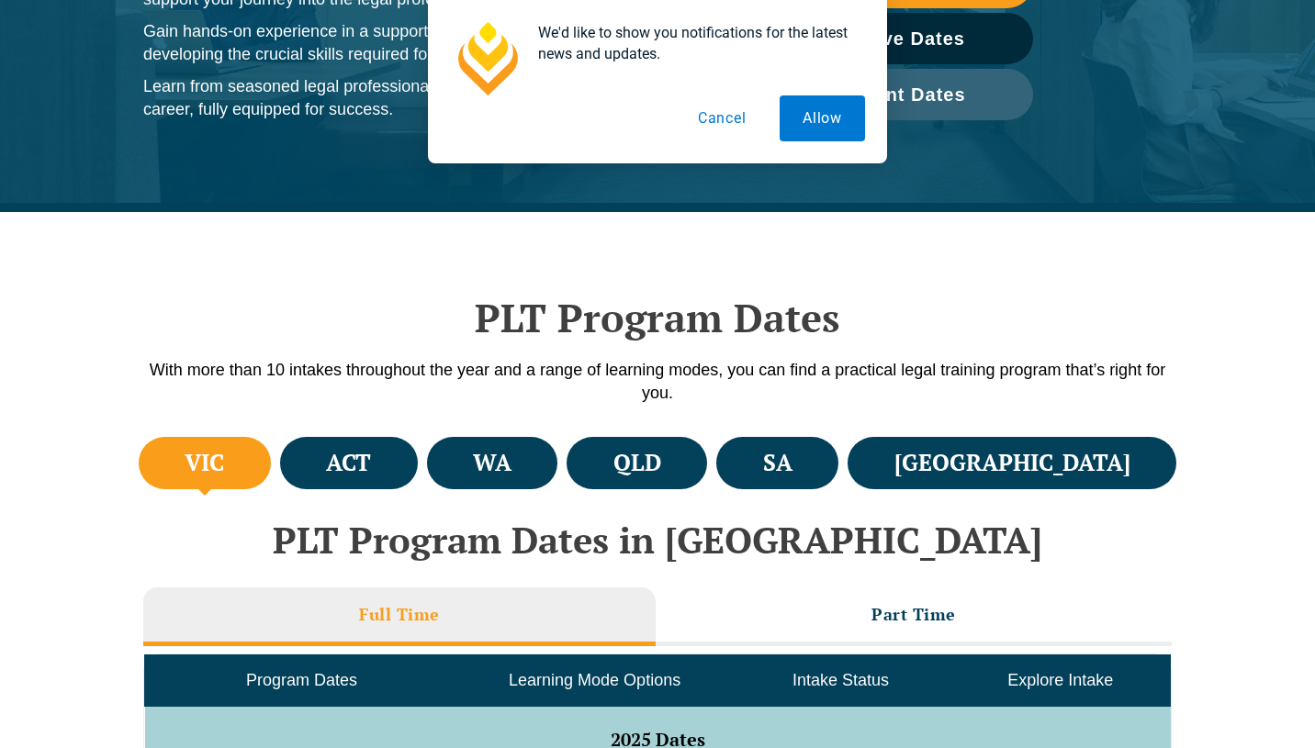
scroll to position [350, 0]
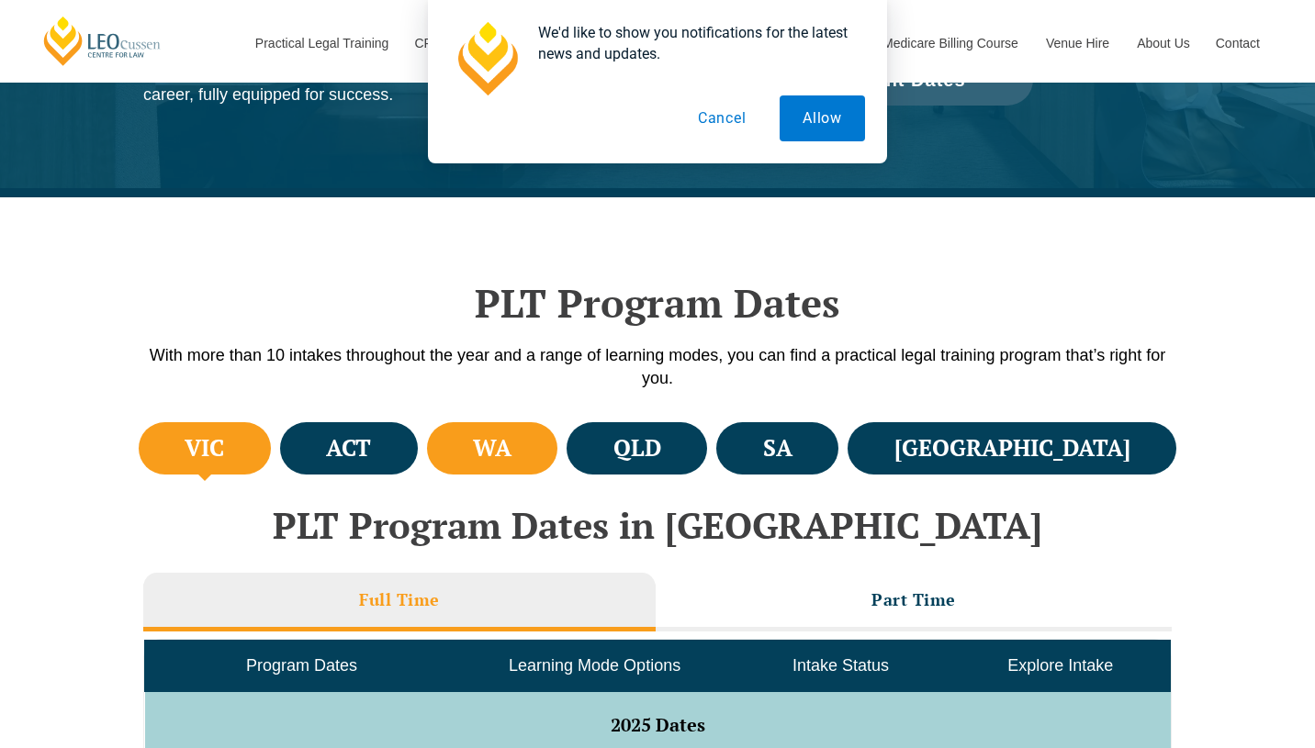
click at [558, 455] on li "WA" at bounding box center [492, 448] width 131 height 52
click at [703, 131] on button "Cancel" at bounding box center [722, 118] width 95 height 46
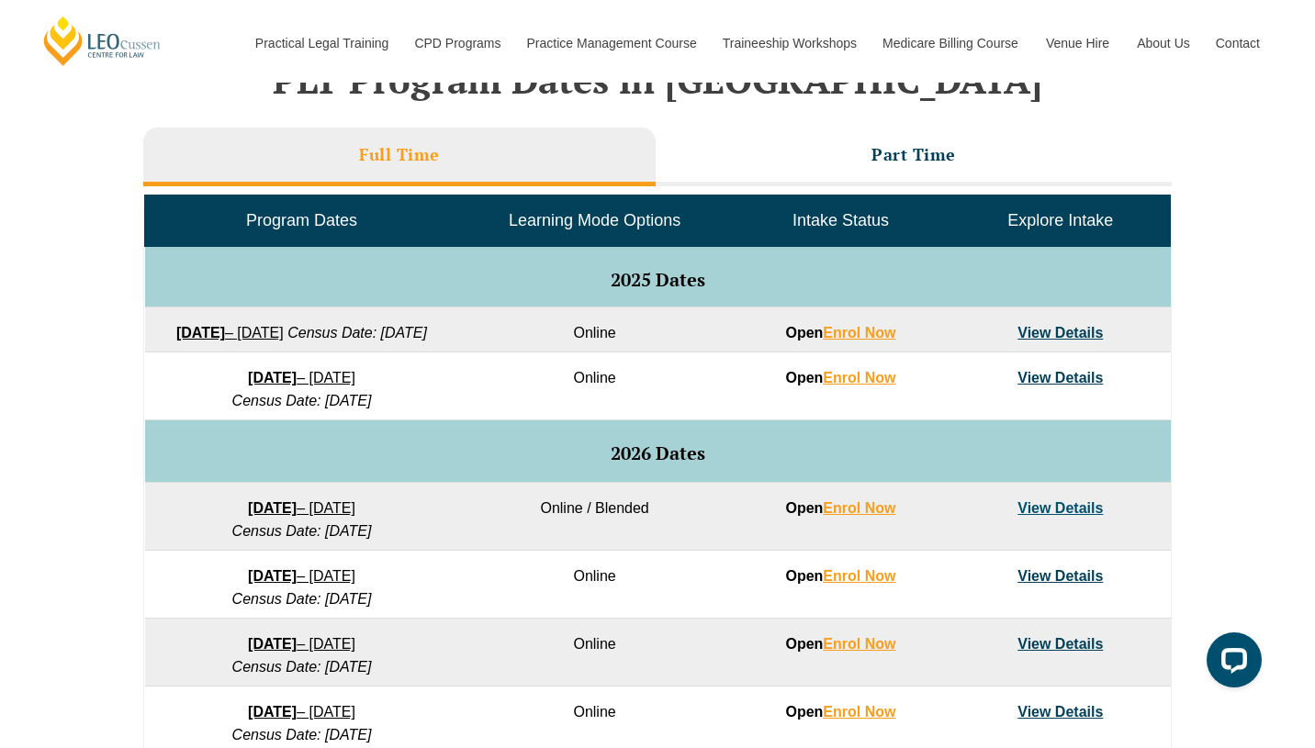
scroll to position [798, 0]
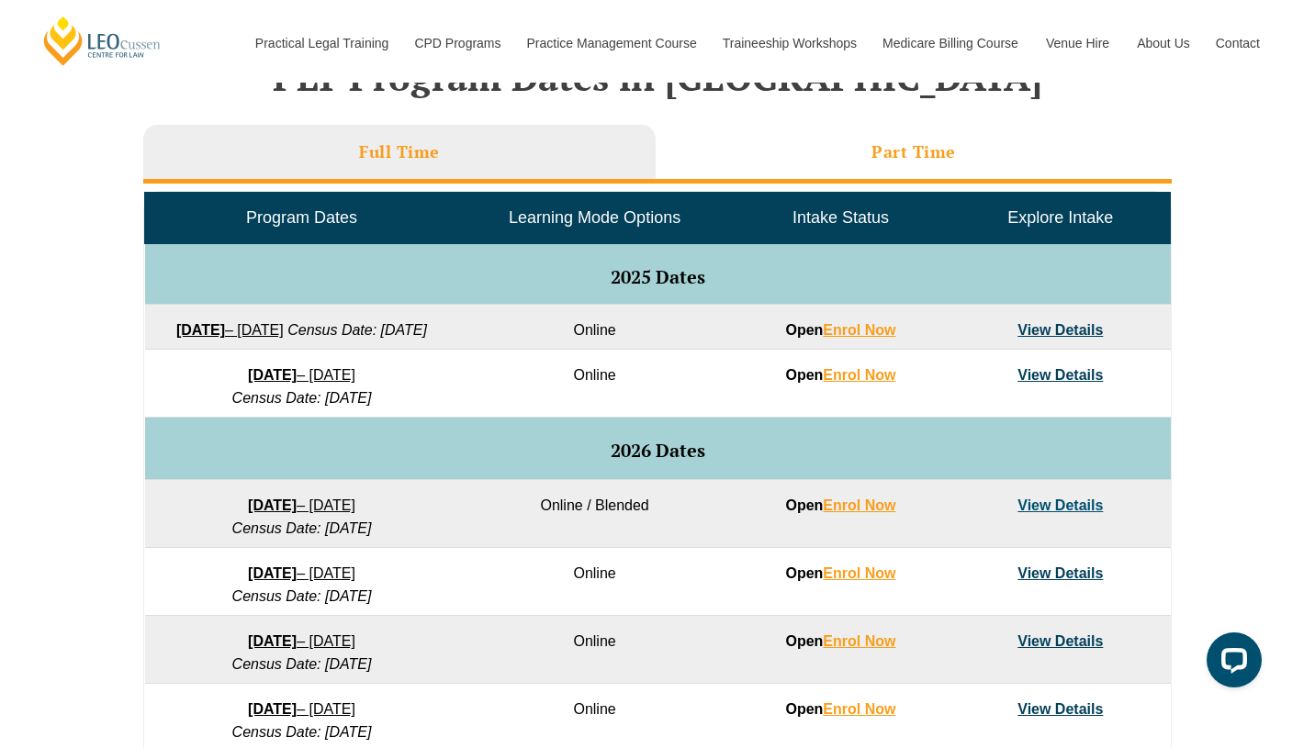
click at [769, 143] on li "Part Time" at bounding box center [914, 154] width 516 height 59
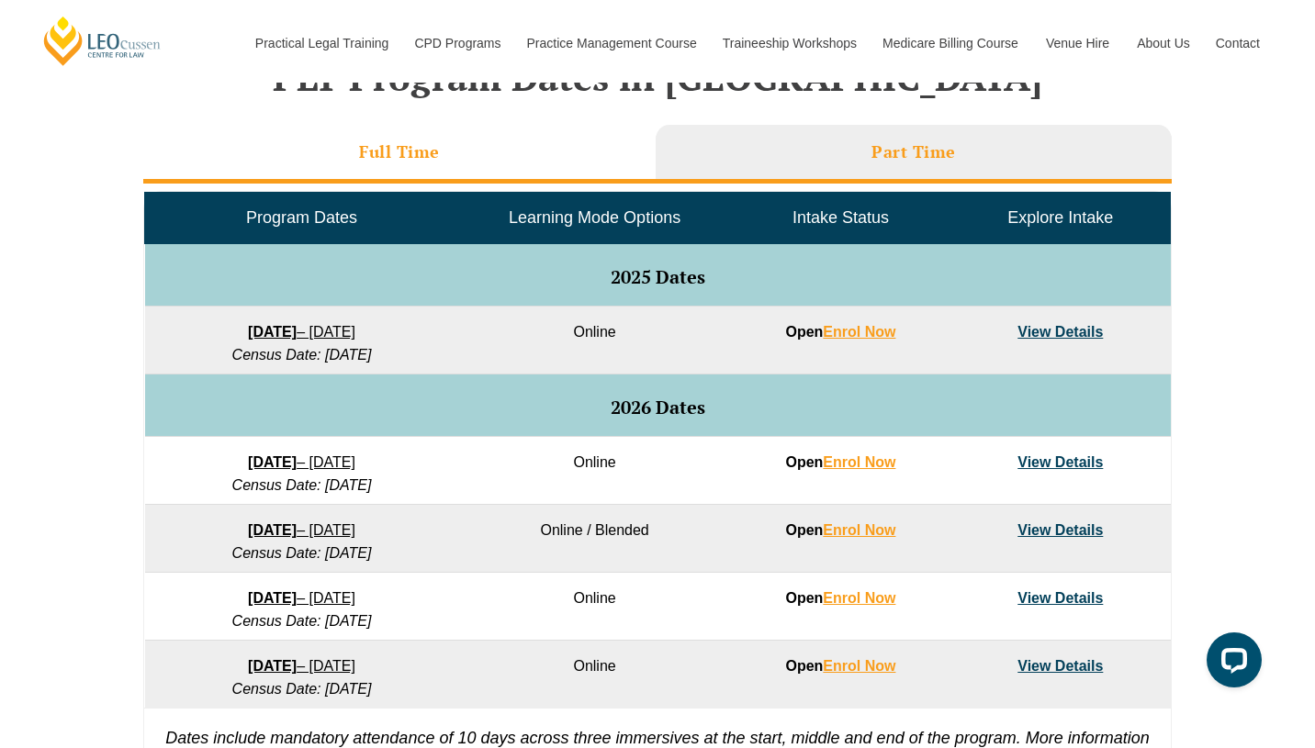
click at [518, 166] on li "Full Time" at bounding box center [399, 154] width 512 height 59
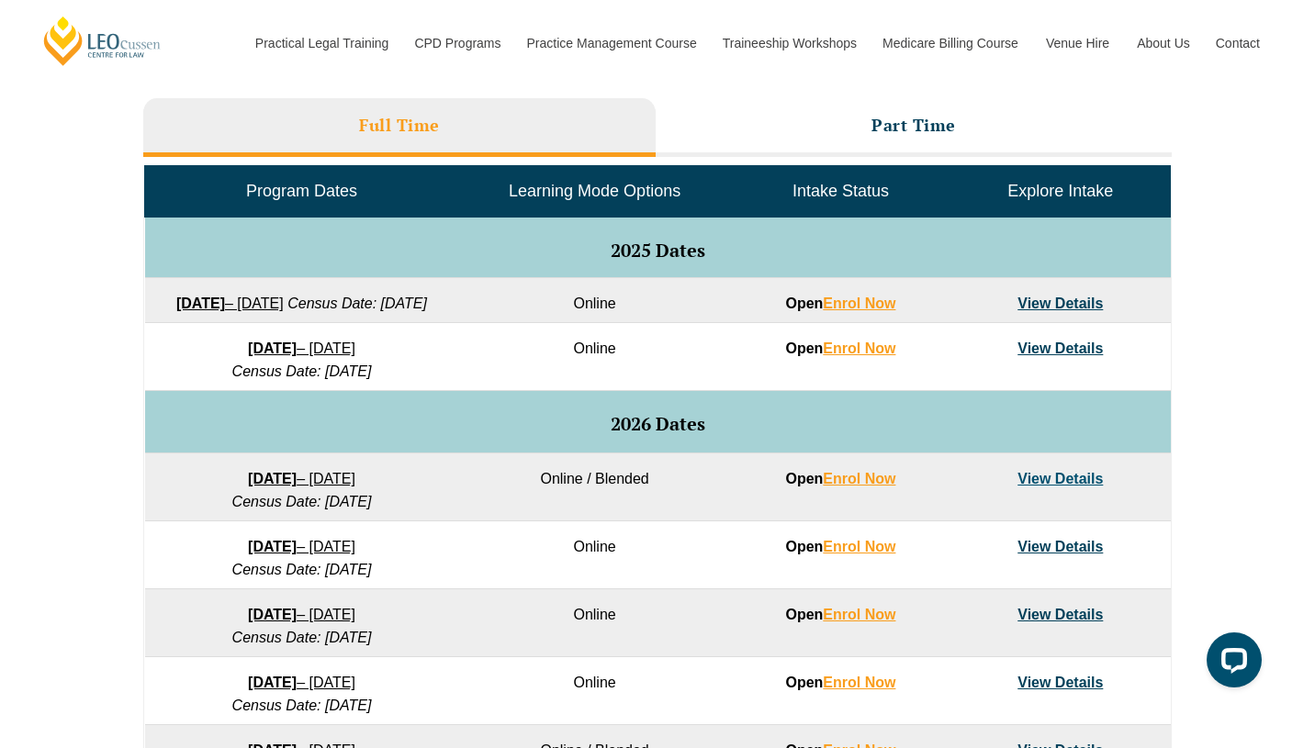
scroll to position [816, 0]
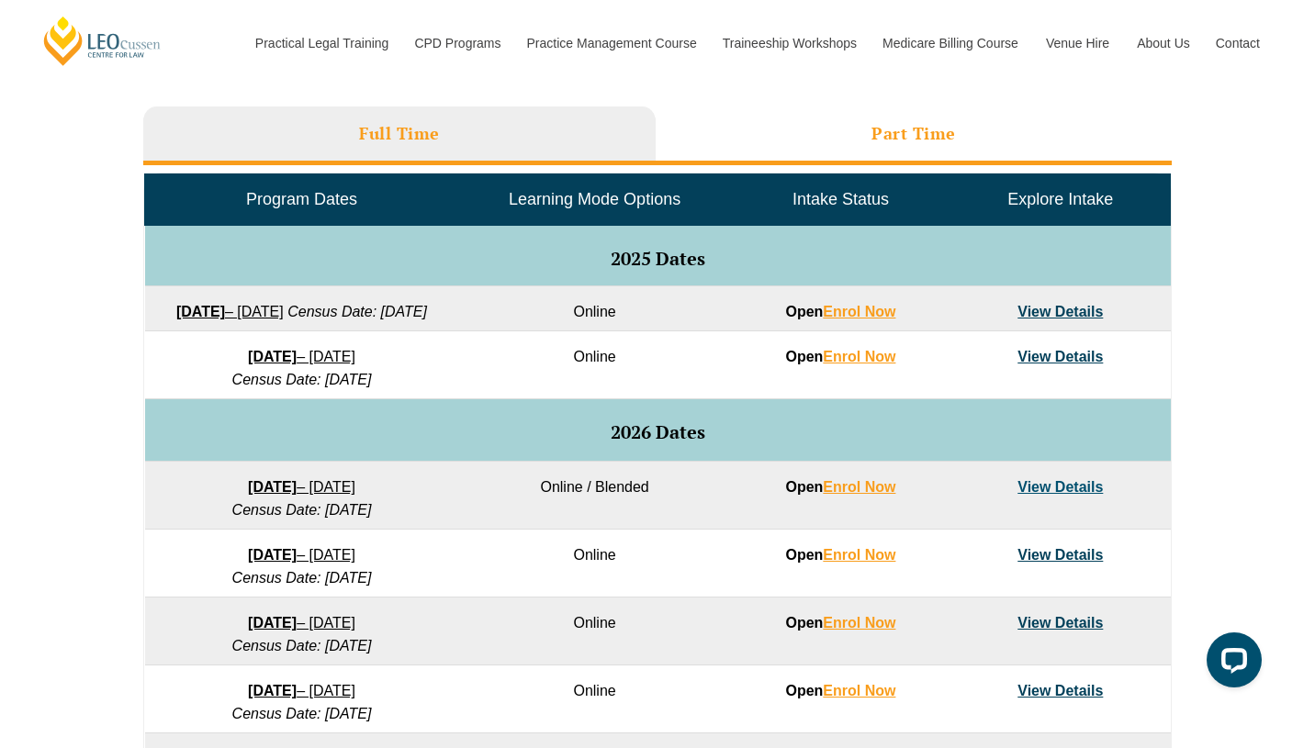
click at [746, 120] on li "Part Time" at bounding box center [914, 136] width 516 height 59
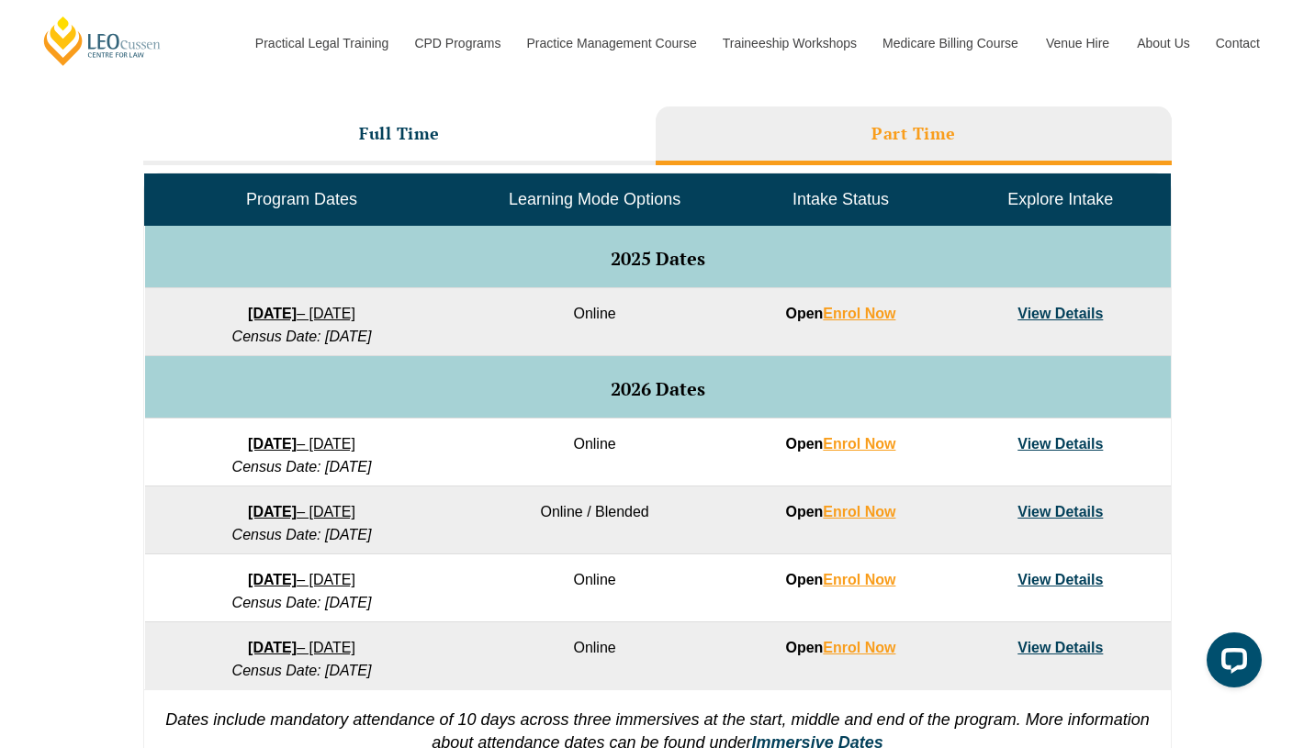
scroll to position [834, 0]
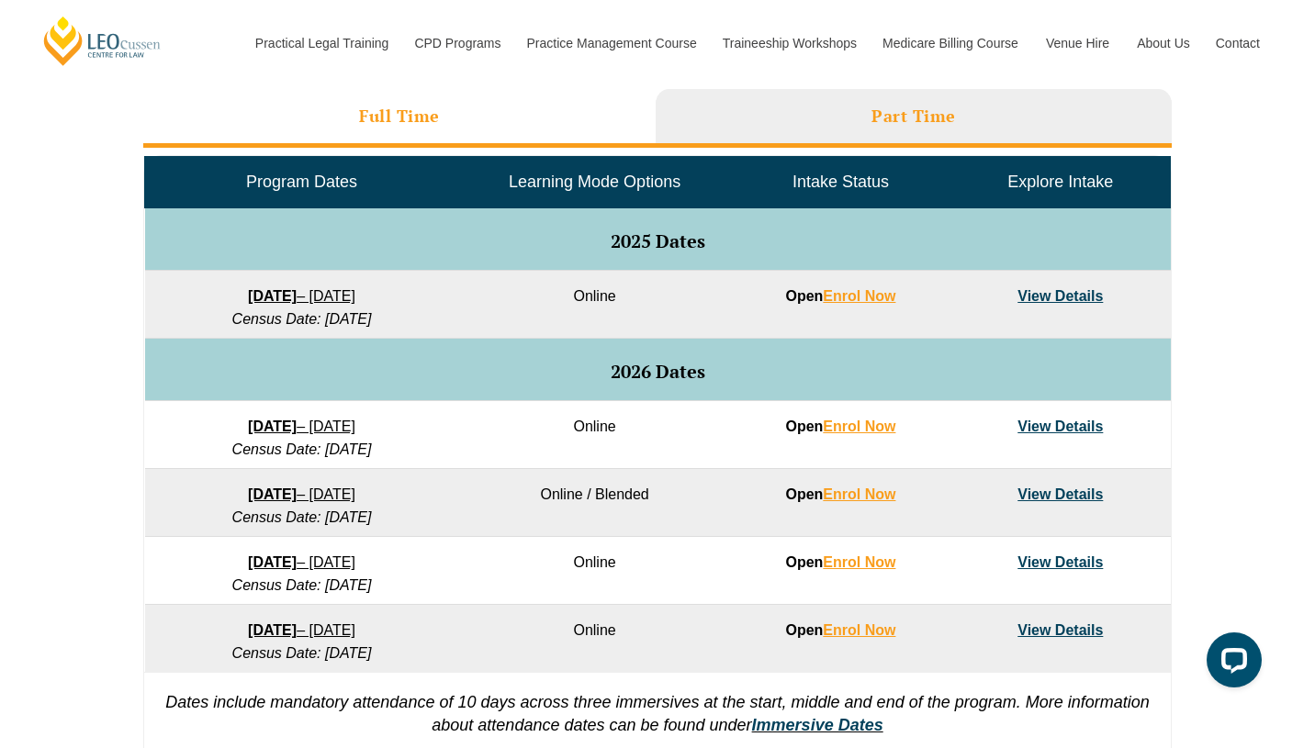
click at [530, 110] on li "Full Time" at bounding box center [399, 118] width 512 height 59
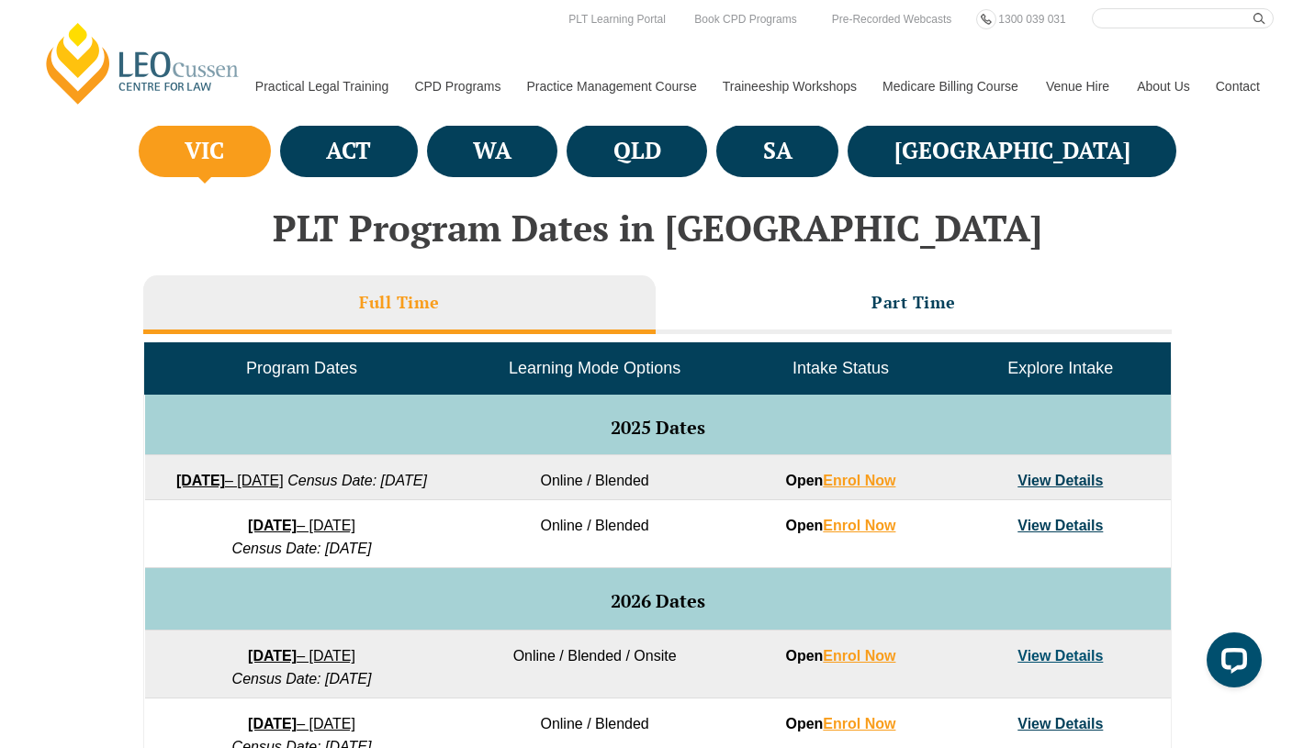
scroll to position [575, 0]
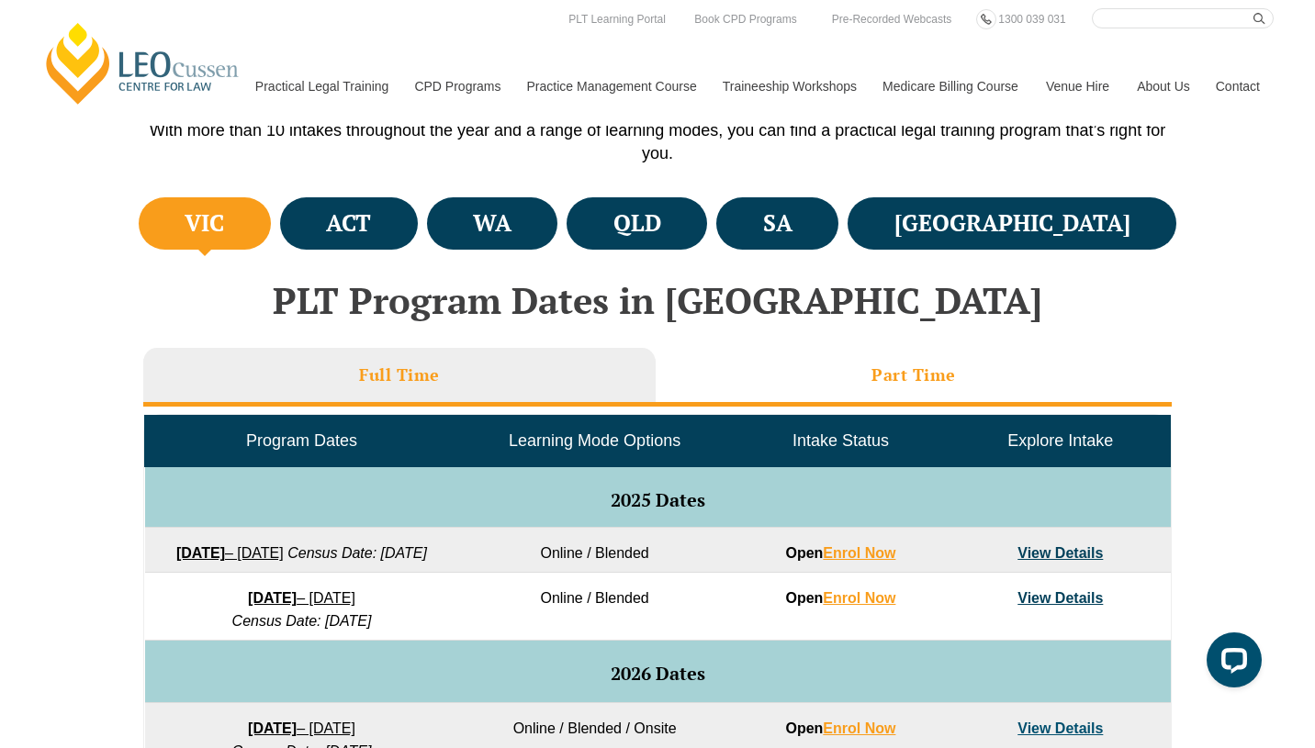
click at [782, 375] on li "Part Time" at bounding box center [914, 377] width 516 height 59
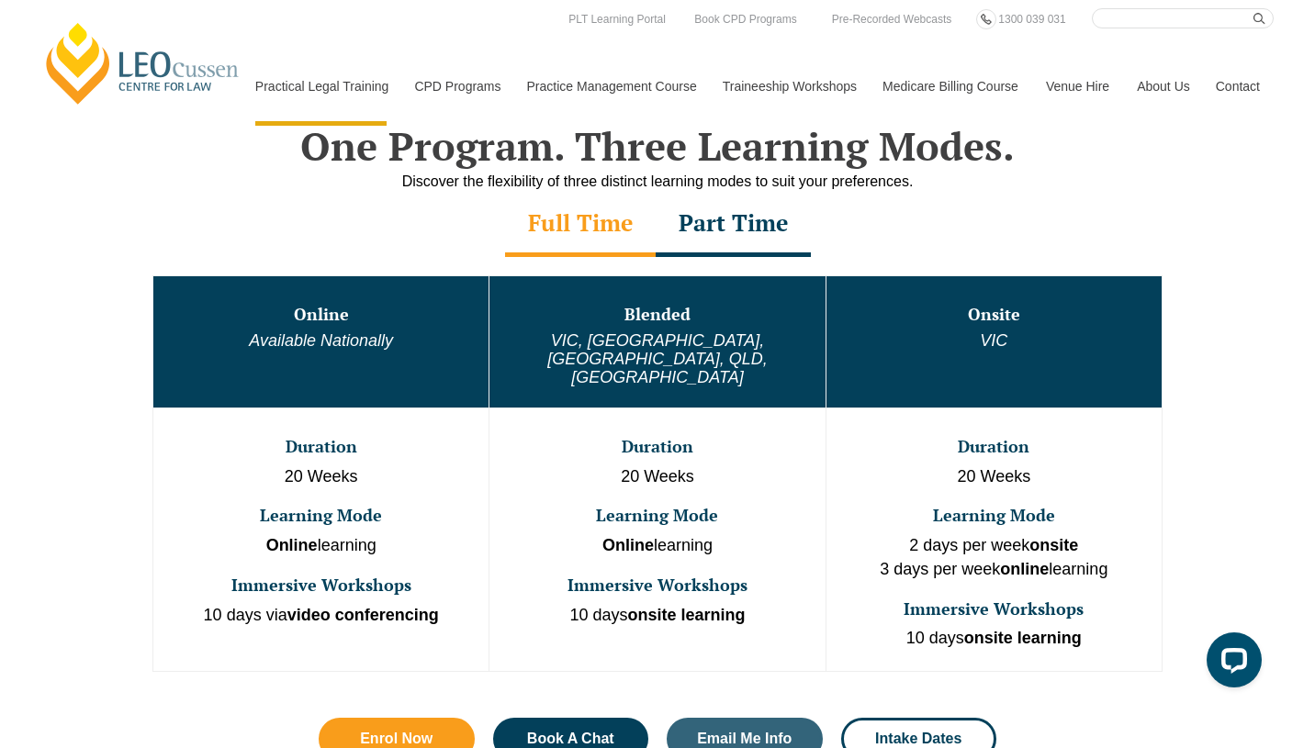
scroll to position [851, 0]
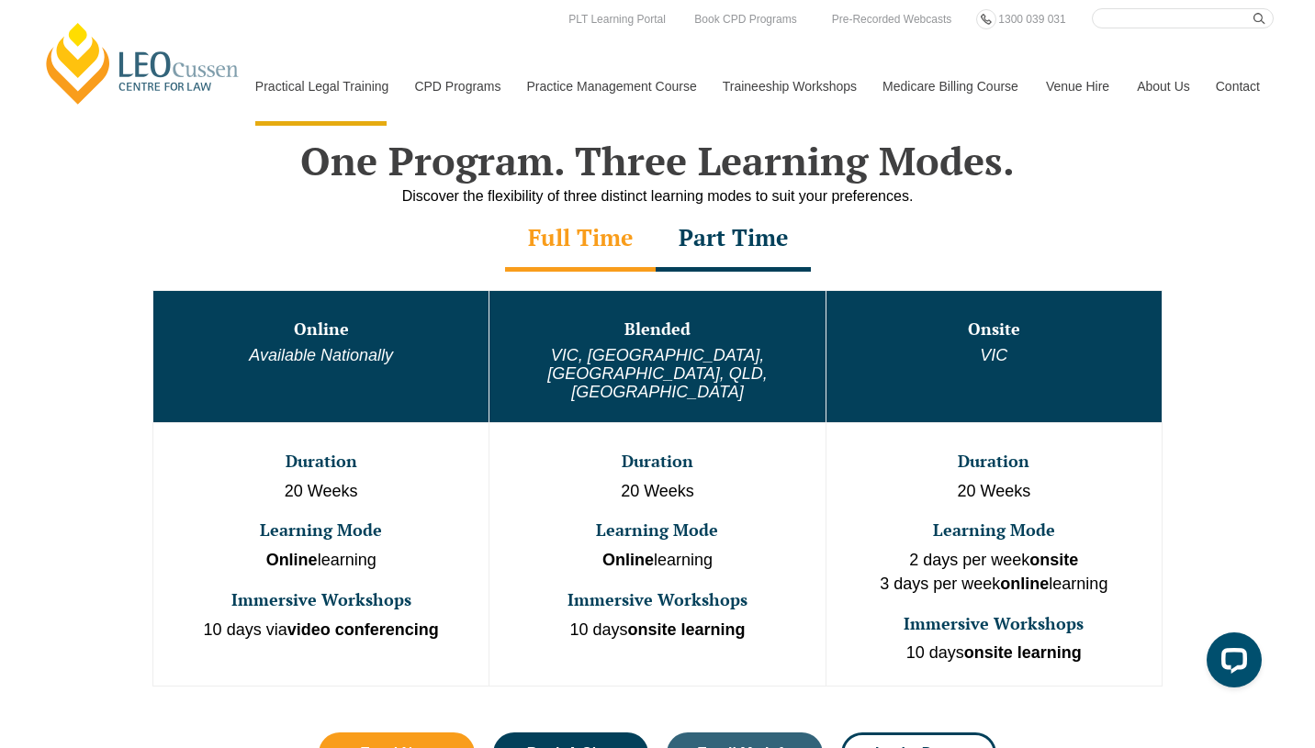
click at [747, 239] on div "Part Time" at bounding box center [733, 240] width 155 height 64
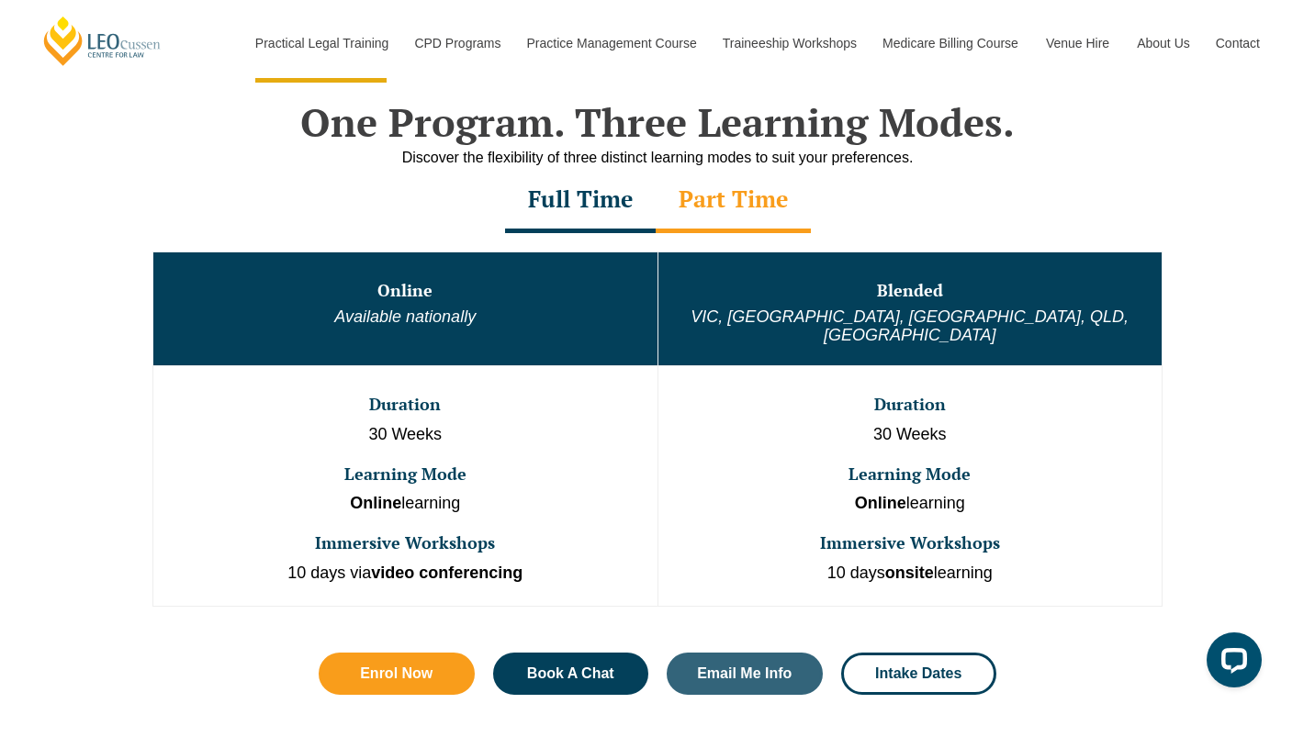
scroll to position [894, 0]
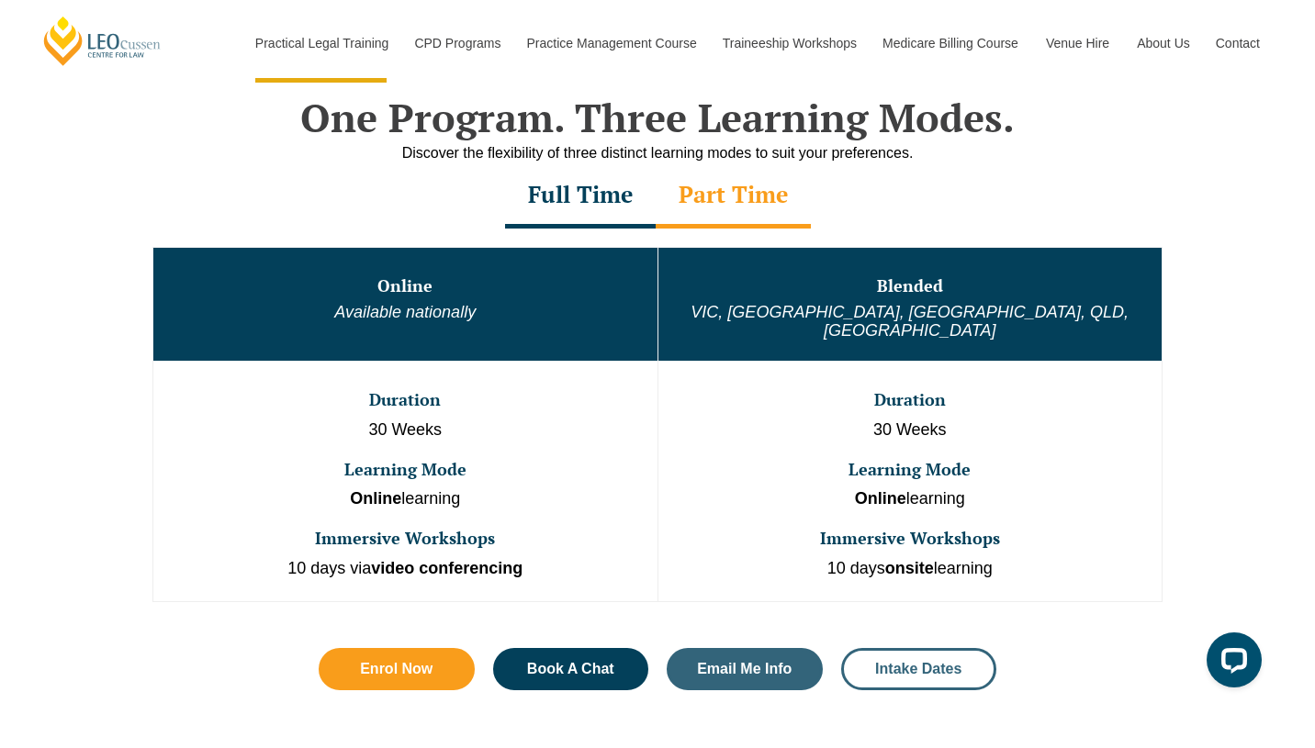
click at [884, 648] on link "Intake Dates" at bounding box center [919, 669] width 156 height 42
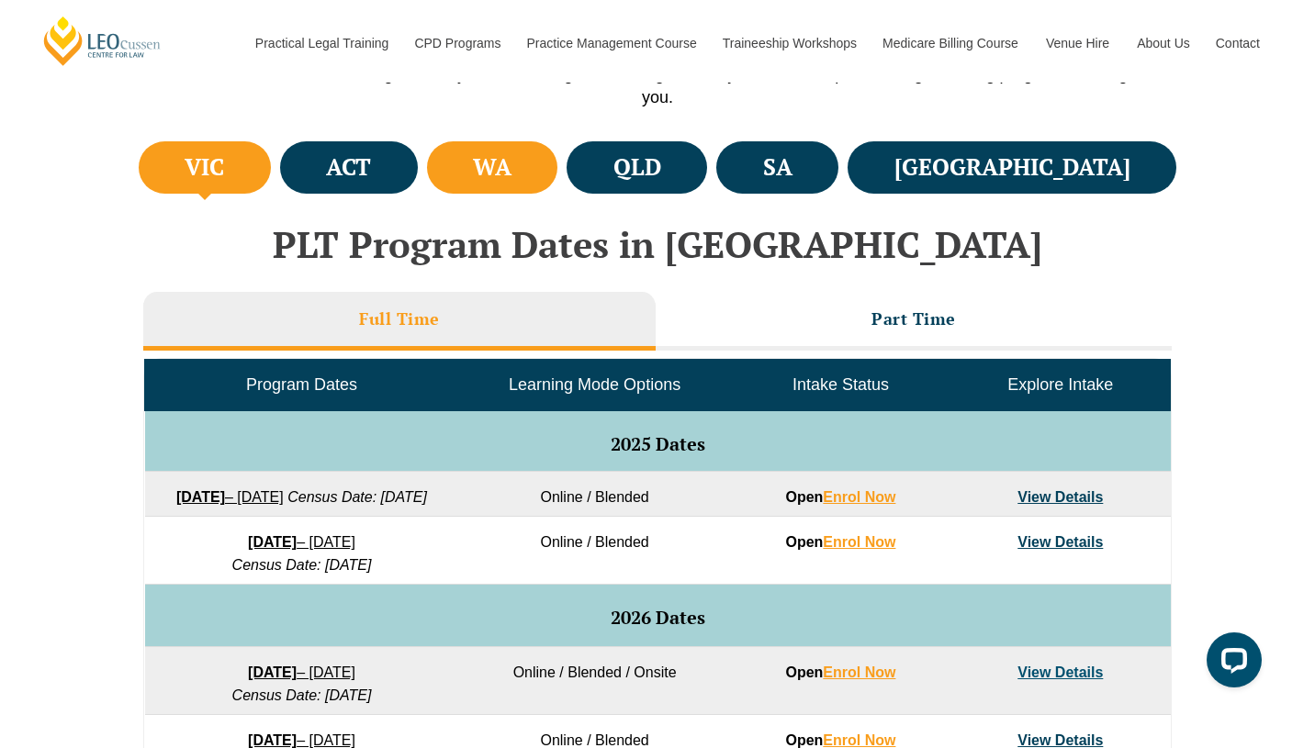
click at [558, 182] on li "WA" at bounding box center [492, 167] width 131 height 52
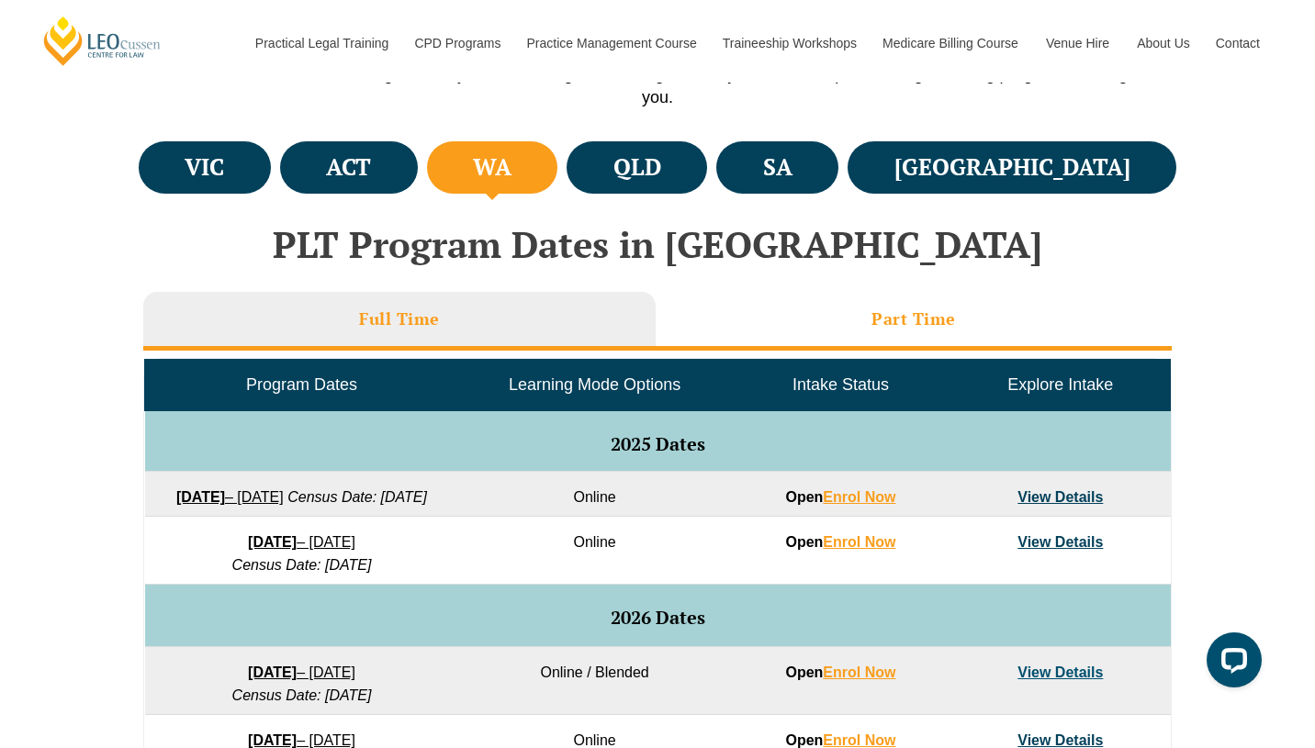
click at [750, 304] on li "Part Time" at bounding box center [914, 321] width 516 height 59
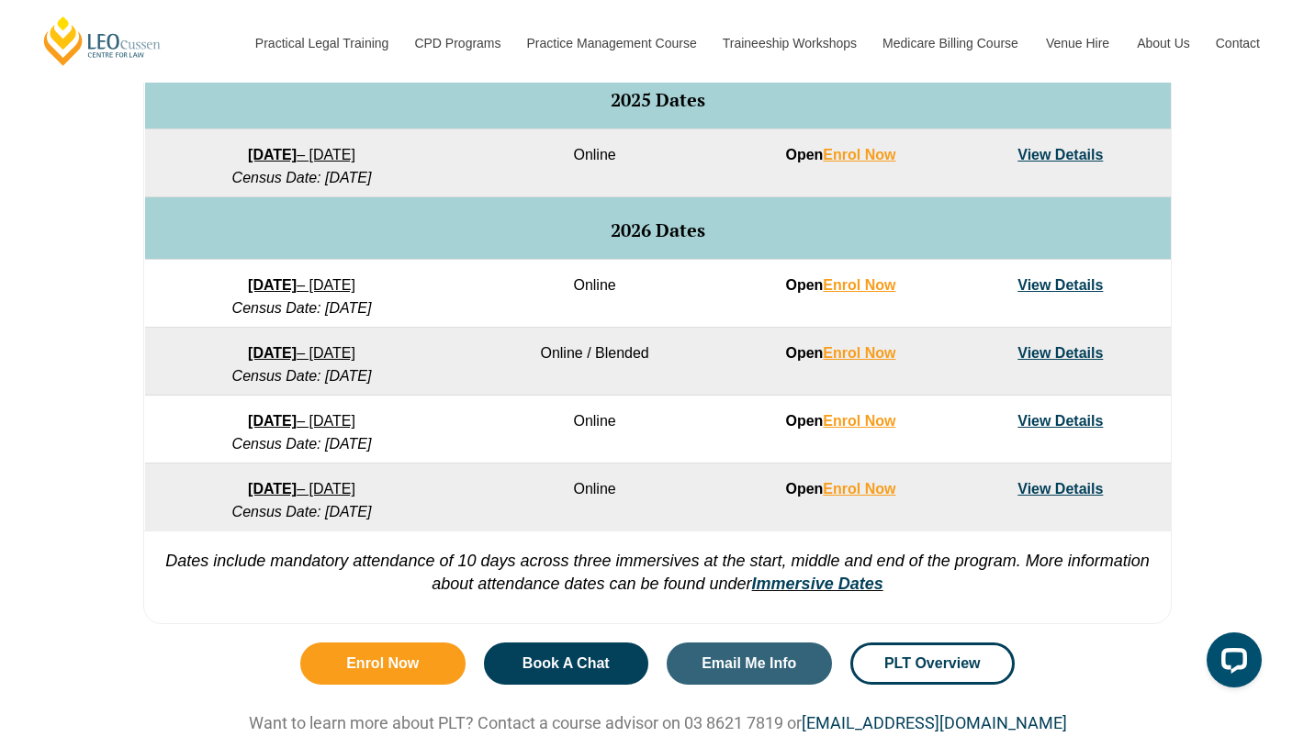
scroll to position [959, 0]
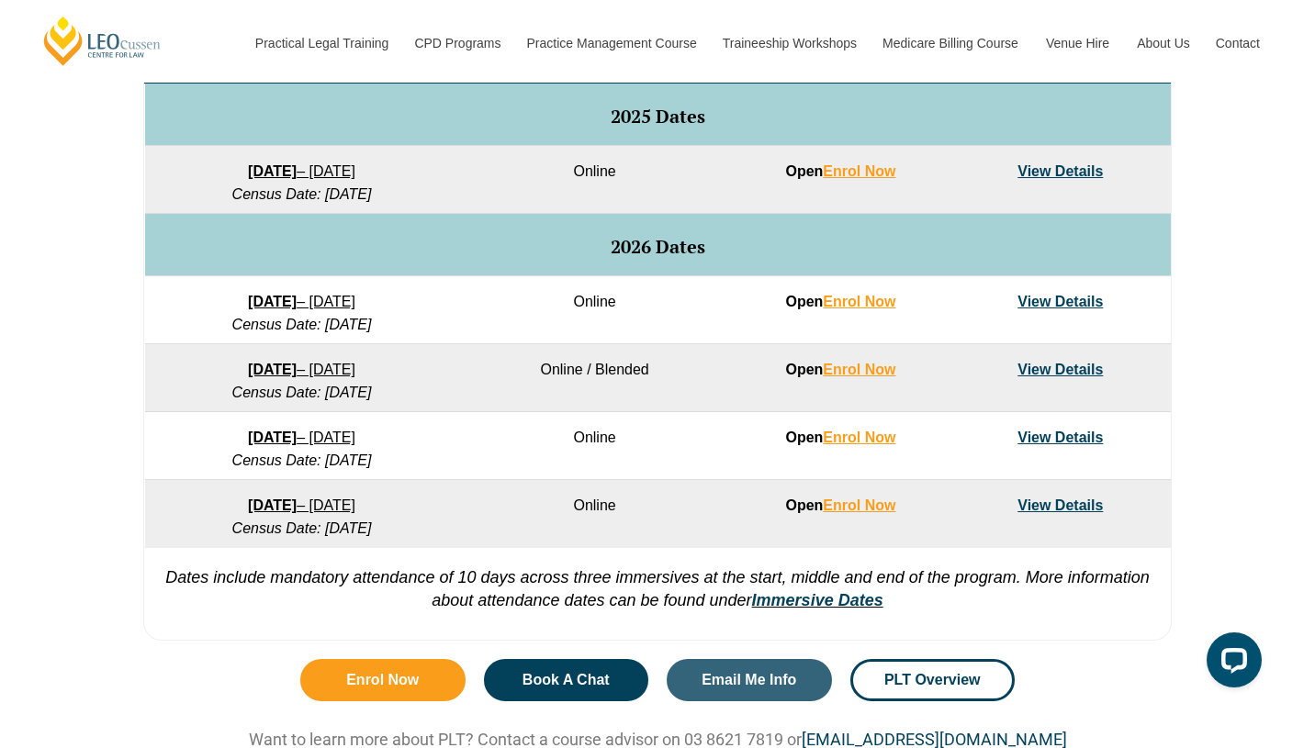
drag, startPoint x: 421, startPoint y: 504, endPoint x: 342, endPoint y: 511, distance: 80.1
click at [342, 511] on td "7 September 2026 – 16 April 2027 Census Date: 19 October 2026" at bounding box center [302, 514] width 314 height 68
click at [434, 525] on td "7 September 2026 – 16 April 2027 Census Date: 19 October 2026" at bounding box center [302, 514] width 314 height 68
